Goal: Obtain resource: Obtain resource

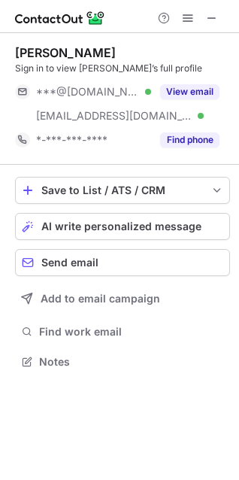
scroll to position [351, 239]
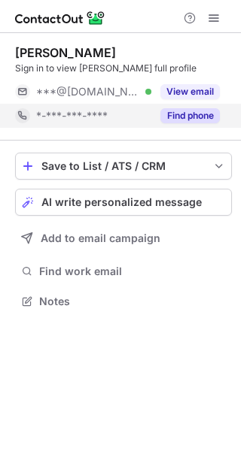
scroll to position [291, 241]
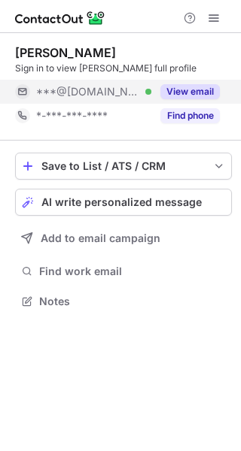
click at [184, 92] on button "View email" at bounding box center [189, 91] width 59 height 15
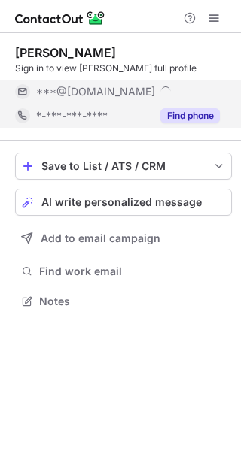
click at [183, 120] on button "Find phone" at bounding box center [189, 115] width 59 height 15
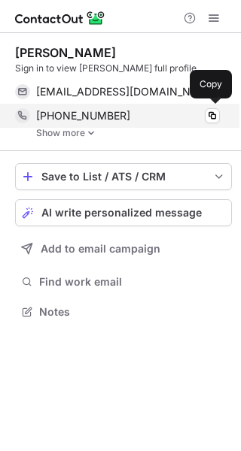
scroll to position [302, 241]
click at [115, 116] on div "+17757722131" at bounding box center [128, 116] width 184 height 14
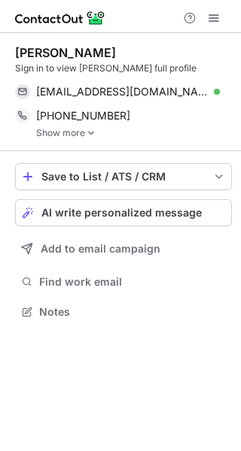
click at [99, 129] on link "Show more" at bounding box center [134, 133] width 196 height 11
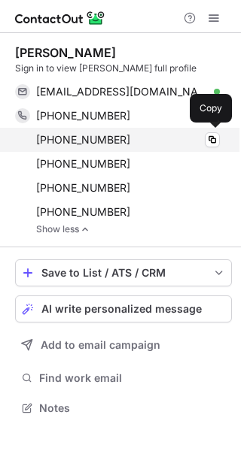
scroll to position [398, 241]
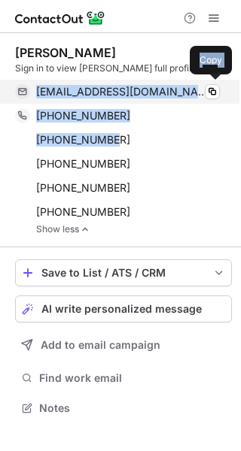
drag, startPoint x: 118, startPoint y: 140, endPoint x: 34, endPoint y: 91, distance: 97.4
click at [34, 91] on div "Kim Atkinson Sign in to view Kim’s full profile kimatkinson4@yahoo.com Verified…" at bounding box center [123, 140] width 217 height 190
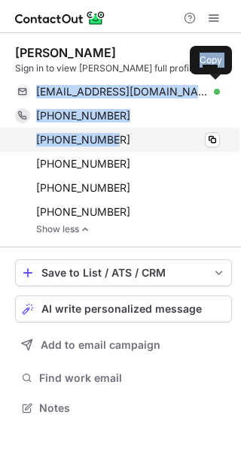
copy div "kimatkinson4@yahoo.com Verified Copy +17757722131 Copy +17753595637"
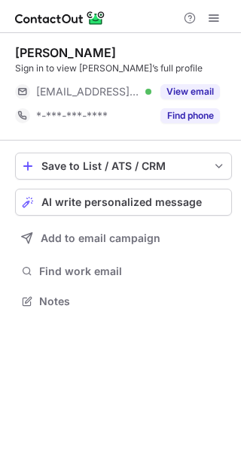
scroll to position [291, 241]
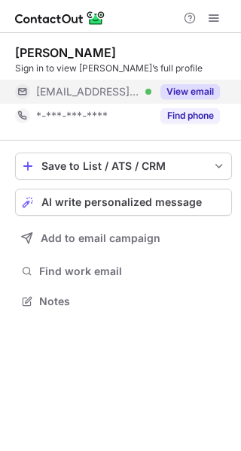
click at [178, 93] on button "View email" at bounding box center [189, 91] width 59 height 15
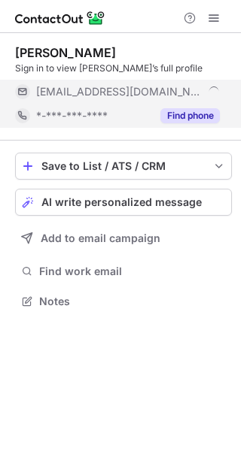
click at [184, 110] on button "Find phone" at bounding box center [189, 115] width 59 height 15
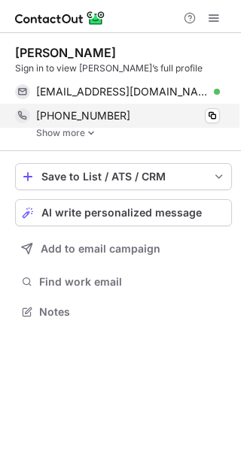
scroll to position [302, 241]
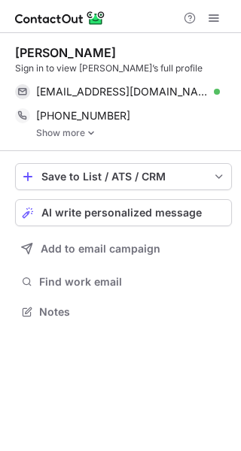
click at [84, 131] on link "Show more" at bounding box center [134, 133] width 196 height 11
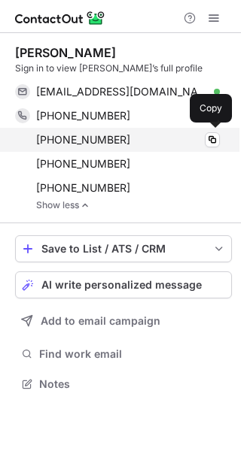
scroll to position [374, 241]
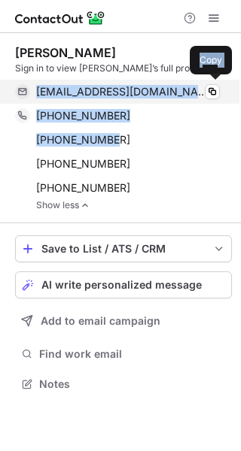
drag, startPoint x: 108, startPoint y: 139, endPoint x: 32, endPoint y: 99, distance: 85.8
click at [32, 99] on div "Kathy Churchill Sign in to view Kathy’s full profile kchurchill@tx.rr.com Verif…" at bounding box center [123, 128] width 217 height 166
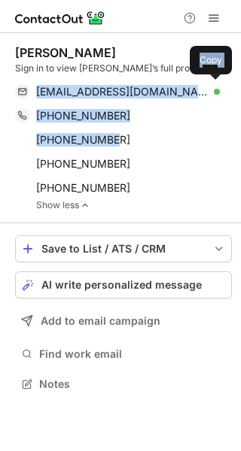
copy div "kchurchill@tx.rr.com Verified Copy +14695851598 Copy +16514295826"
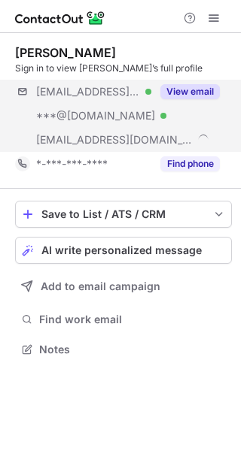
scroll to position [339, 241]
click at [174, 99] on div "View email" at bounding box center [185, 92] width 68 height 24
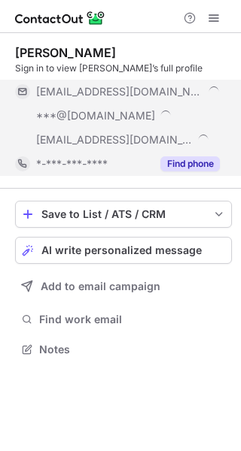
click at [174, 155] on div "Find phone" at bounding box center [185, 164] width 68 height 24
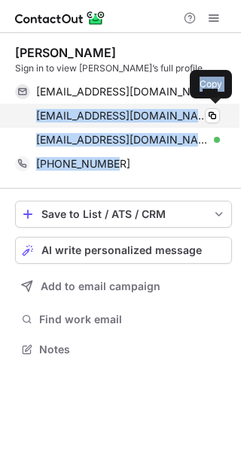
drag, startPoint x: 109, startPoint y: 165, endPoint x: 35, endPoint y: 122, distance: 85.3
click at [35, 122] on div "Erika Meabon Sign in to view Erika’s full profile emeabon@limitedbrands.com Ver…" at bounding box center [123, 110] width 217 height 131
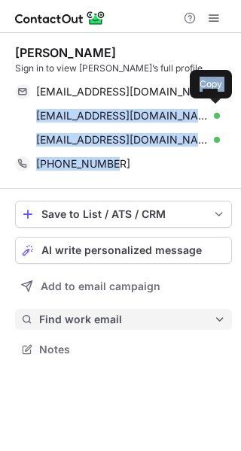
copy div "goldielocks359@hotmail.com Verified Copy emeabon@bbw.com Verified Copy +1814602…"
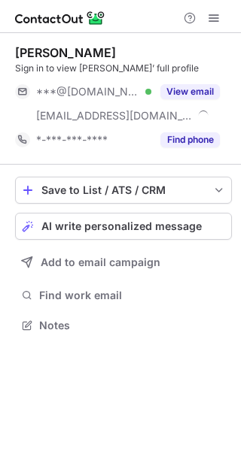
scroll to position [315, 241]
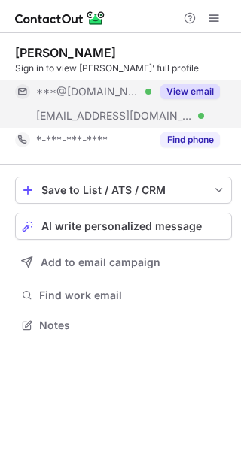
drag, startPoint x: 166, startPoint y: 93, endPoint x: 169, endPoint y: 101, distance: 8.6
click at [167, 93] on button "View email" at bounding box center [189, 91] width 59 height 15
click at [175, 124] on div "***@ulta.com" at bounding box center [117, 116] width 205 height 24
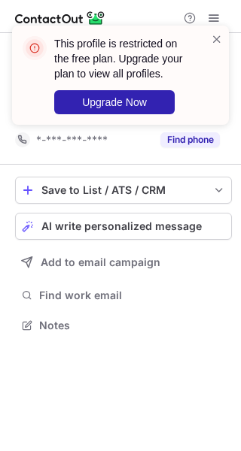
click at [177, 131] on div "This profile is restricted on the free plan. Upgrade your plan to view all prof…" at bounding box center [120, 81] width 241 height 141
click at [170, 144] on div "This profile is restricted on the free plan. Upgrade your plan to view all prof…" at bounding box center [120, 81] width 241 height 141
click at [214, 38] on span at bounding box center [217, 39] width 12 height 15
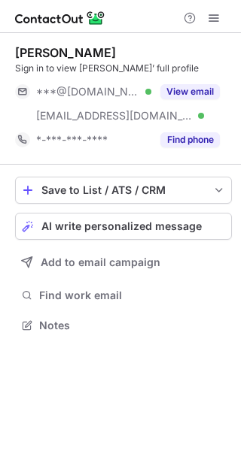
click at [194, 138] on button "Find phone" at bounding box center [189, 139] width 59 height 15
